Goal: Transaction & Acquisition: Book appointment/travel/reservation

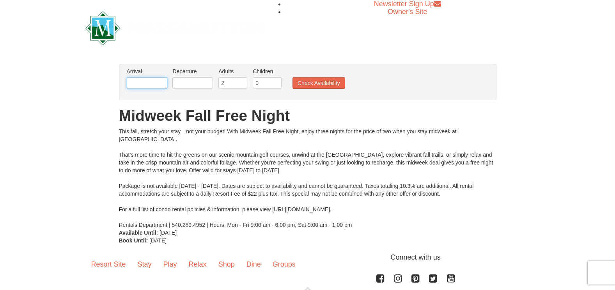
click at [149, 83] on input "text" at bounding box center [147, 83] width 41 height 12
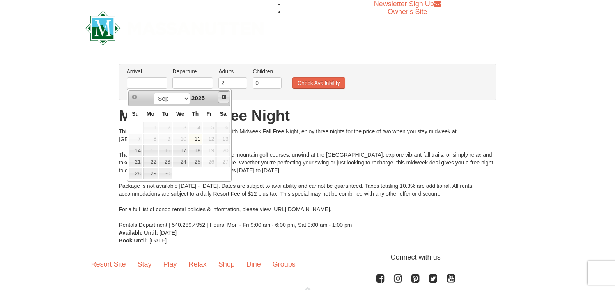
click at [223, 97] on span "Next" at bounding box center [224, 97] width 6 height 6
click at [153, 139] on link "6" at bounding box center [150, 139] width 15 height 11
type input "[DATE]"
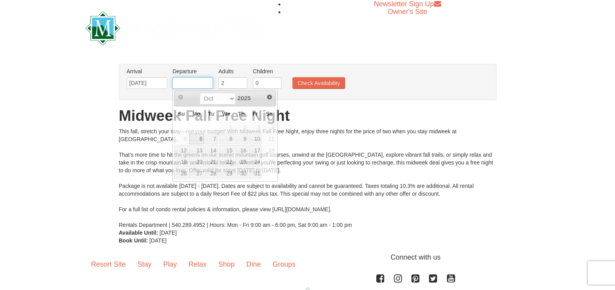
click at [207, 85] on input "text" at bounding box center [192, 83] width 41 height 12
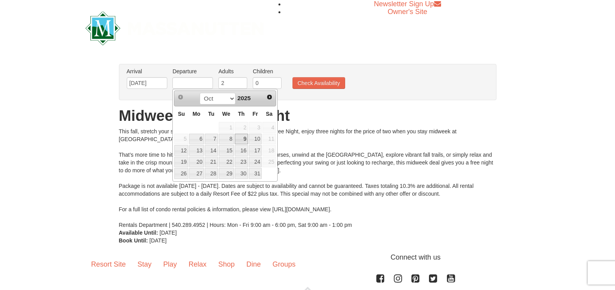
click at [240, 136] on link "9" at bounding box center [241, 139] width 13 height 11
type input "[DATE]"
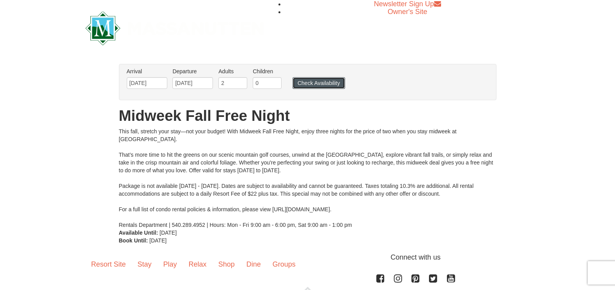
click at [303, 85] on button "Check Availability" at bounding box center [318, 83] width 53 height 12
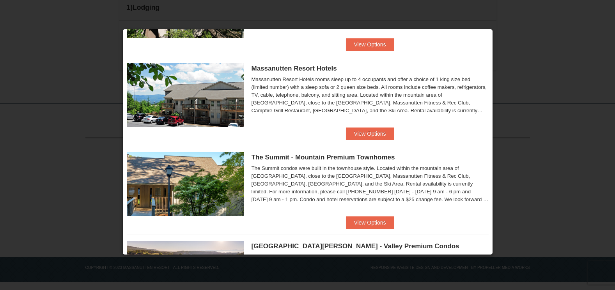
scroll to position [225, 0]
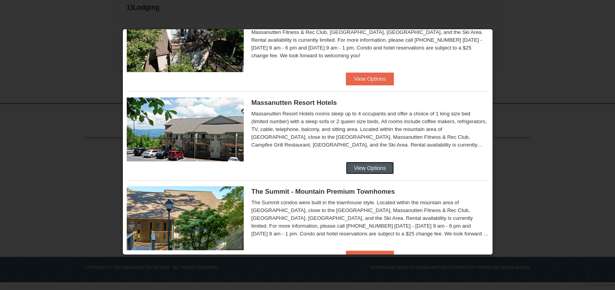
click at [366, 168] on button "View Options" at bounding box center [370, 168] width 48 height 12
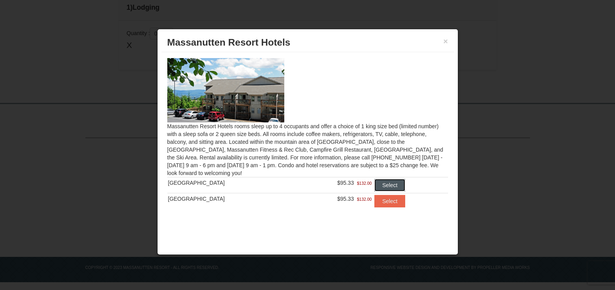
click at [379, 188] on button "Select" at bounding box center [389, 185] width 31 height 12
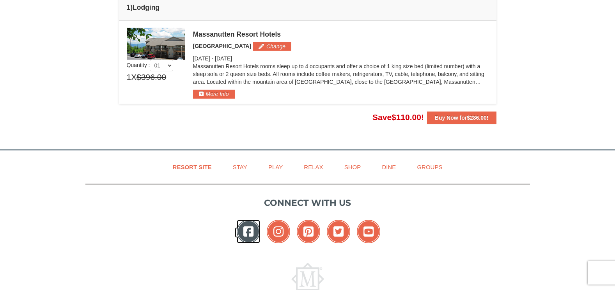
click at [255, 230] on icon at bounding box center [248, 231] width 23 height 23
